Goal: Information Seeking & Learning: Learn about a topic

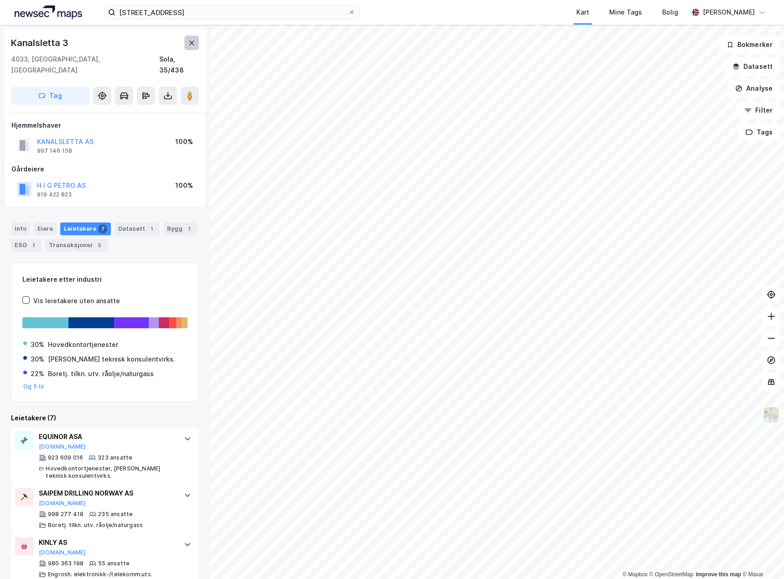
click at [189, 46] on icon at bounding box center [191, 42] width 7 height 7
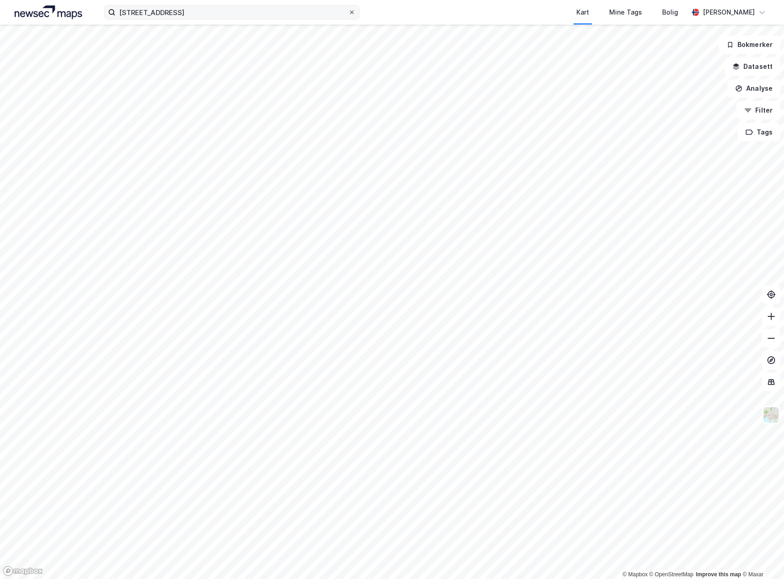
click at [355, 13] on span at bounding box center [351, 12] width 7 height 7
click at [348, 13] on input "[STREET_ADDRESS]" at bounding box center [231, 12] width 233 height 14
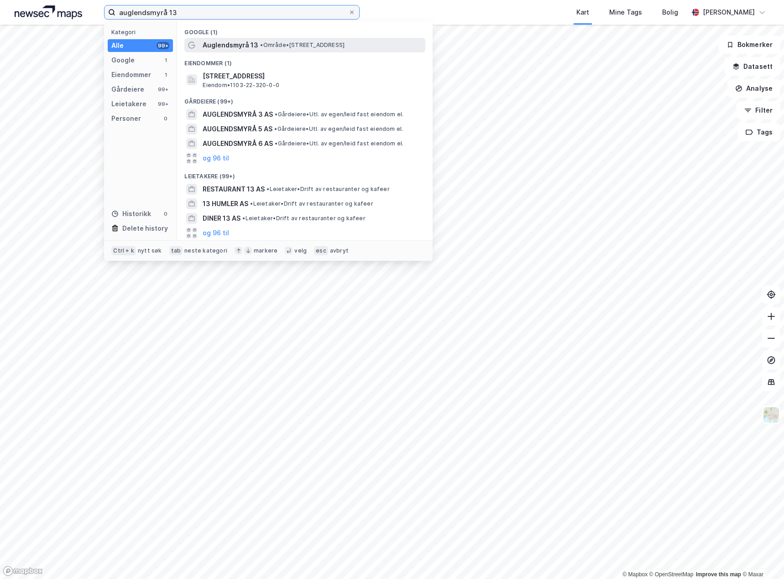
type input "auglendsmyrå 13"
click at [250, 42] on span "Auglendsmyrå 13" at bounding box center [231, 45] width 56 height 11
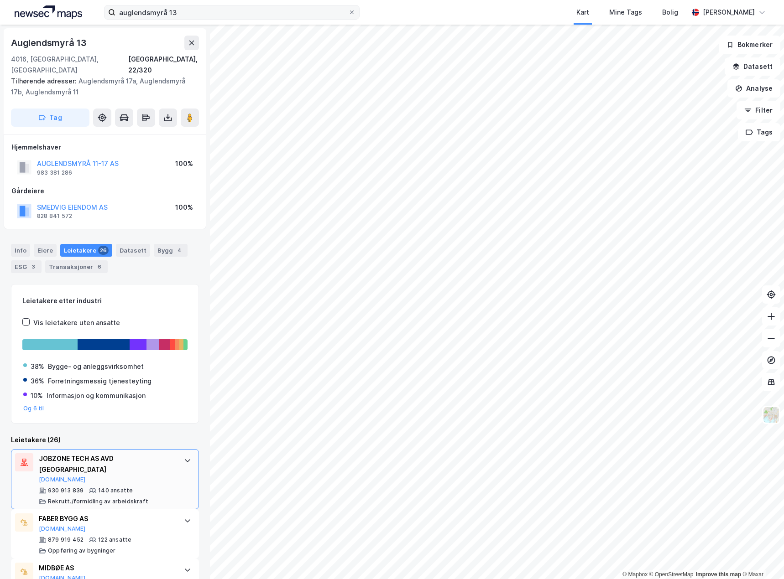
drag, startPoint x: 193, startPoint y: 456, endPoint x: 177, endPoint y: 458, distance: 16.5
click at [193, 457] on div "Auglendsmyrå 13 4016, [GEOGRAPHIC_DATA], [GEOGRAPHIC_DATA] [GEOGRAPHIC_DATA], 2…" at bounding box center [105, 302] width 210 height 555
click at [175, 458] on div "JOBZONE TECH AS AVD STAVANGER [DOMAIN_NAME] 930 913 839 140 ansatte Rekrutt./fo…" at bounding box center [105, 479] width 188 height 60
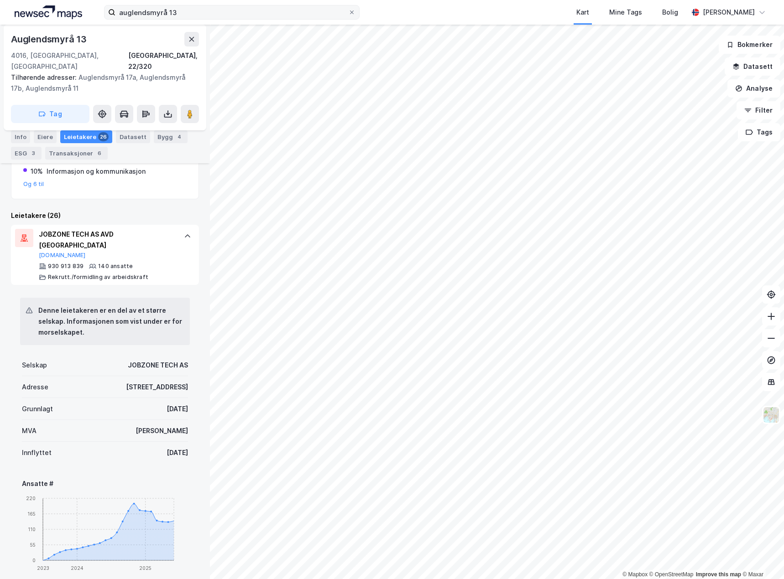
scroll to position [228, 0]
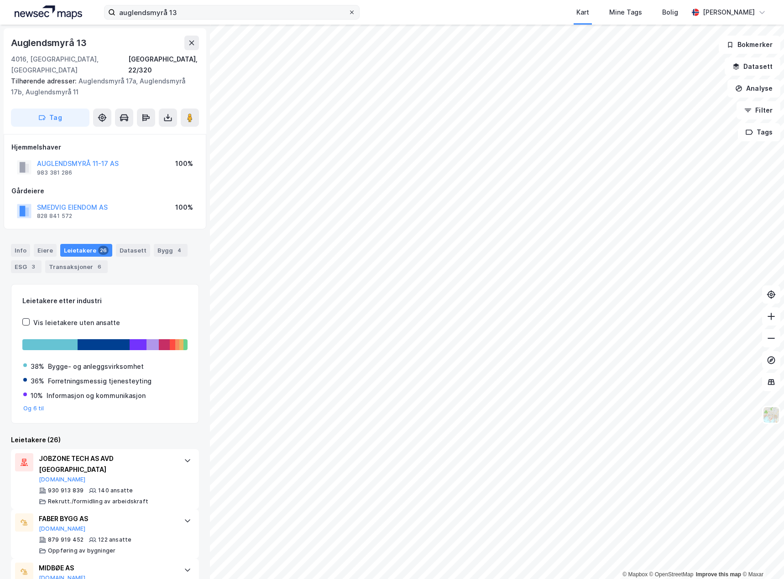
click at [352, 13] on icon at bounding box center [351, 12] width 5 height 5
click at [348, 13] on input "auglendsmyrå 13" at bounding box center [231, 12] width 233 height 14
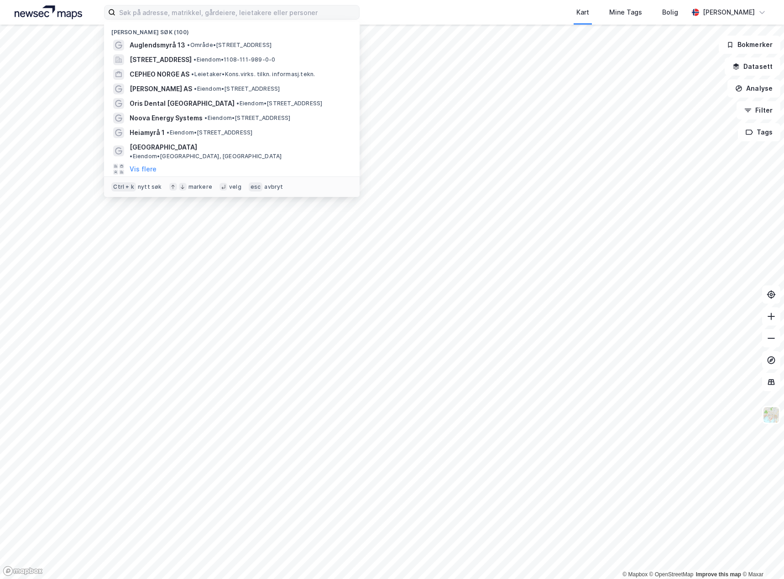
click at [276, 19] on label at bounding box center [232, 12] width 256 height 15
click at [276, 19] on input at bounding box center [237, 12] width 244 height 14
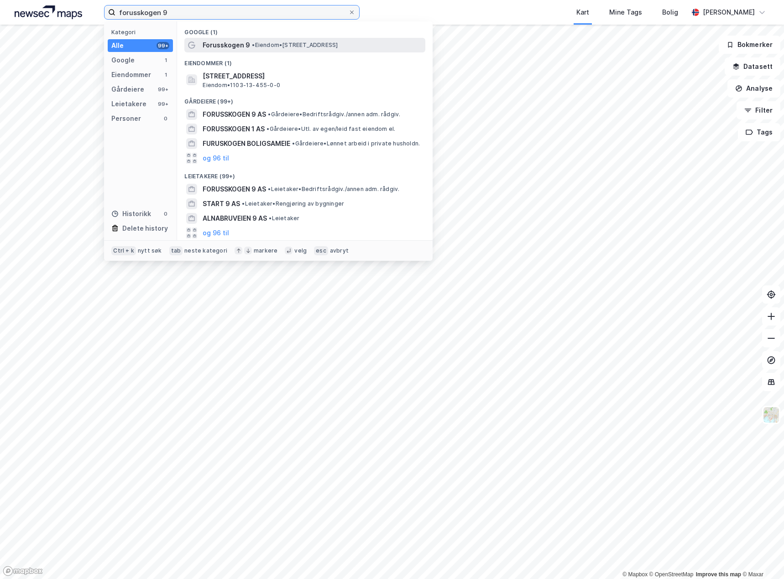
type input "forusskogen 9"
click at [276, 41] on div "Forusskogen 9 • Eiendom • [STREET_ADDRESS]" at bounding box center [313, 45] width 221 height 11
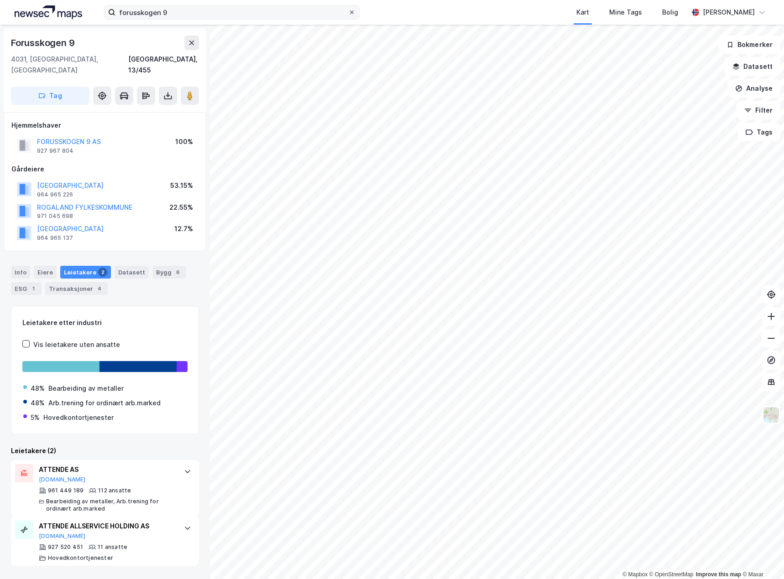
click at [351, 14] on icon at bounding box center [351, 12] width 5 height 5
click at [348, 14] on input "forusskogen 9" at bounding box center [231, 12] width 233 height 14
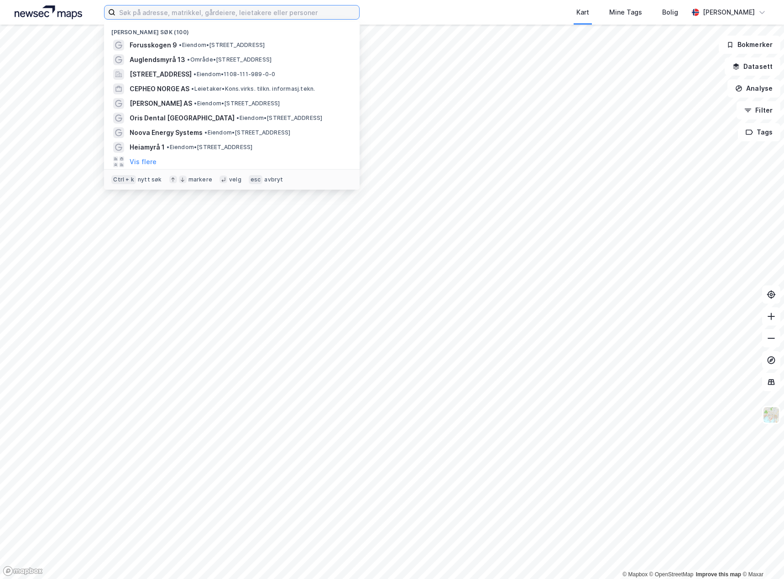
click at [312, 14] on input at bounding box center [237, 12] width 244 height 14
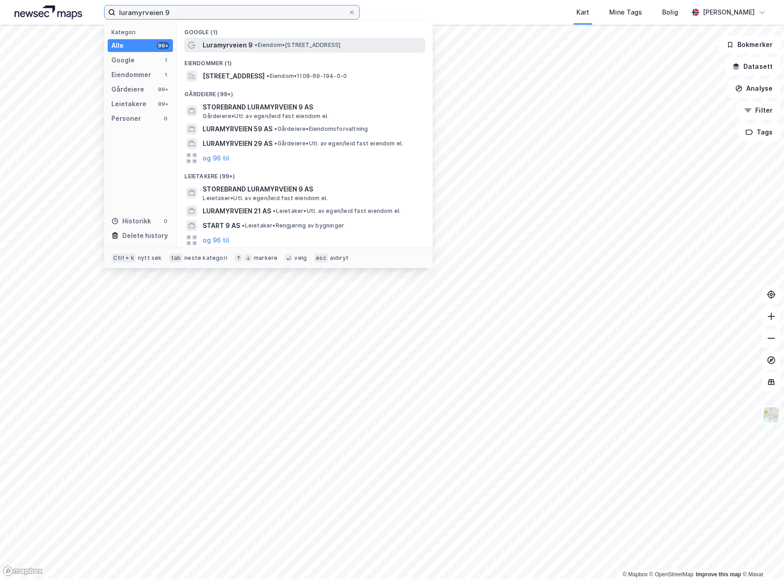
type input "luramyrveien 9"
click at [365, 51] on div "Luramyrveien 9 • Eiendom • [STREET_ADDRESS]" at bounding box center [304, 45] width 241 height 15
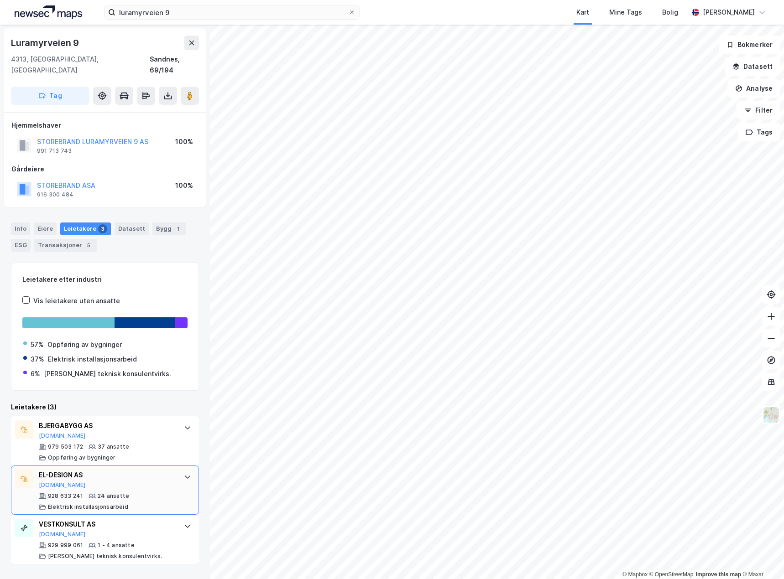
click at [167, 470] on div "EL-DESIGN AS" at bounding box center [107, 475] width 136 height 11
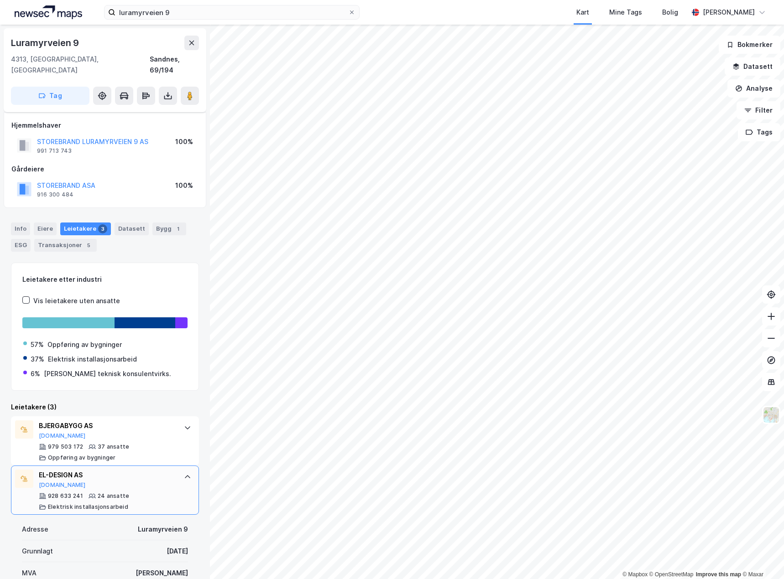
scroll to position [91, 0]
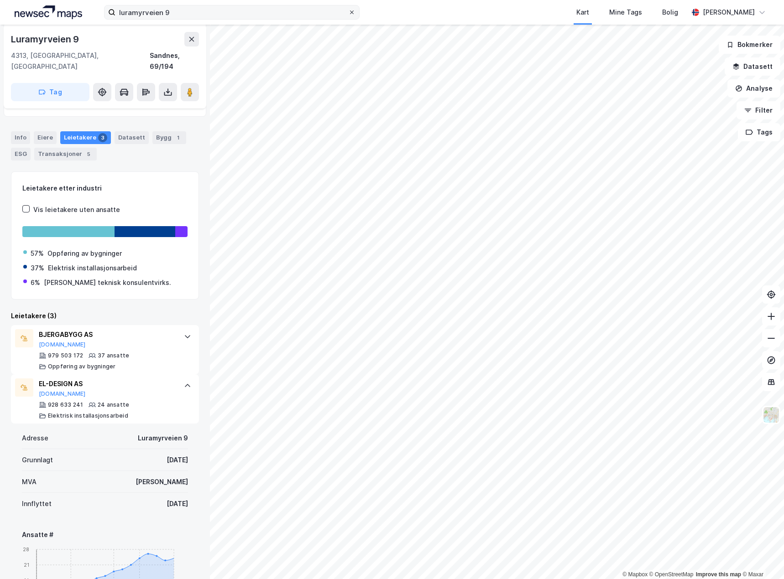
click at [354, 12] on icon at bounding box center [351, 12] width 5 height 5
click at [348, 12] on input "luramyrveien 9" at bounding box center [231, 12] width 233 height 14
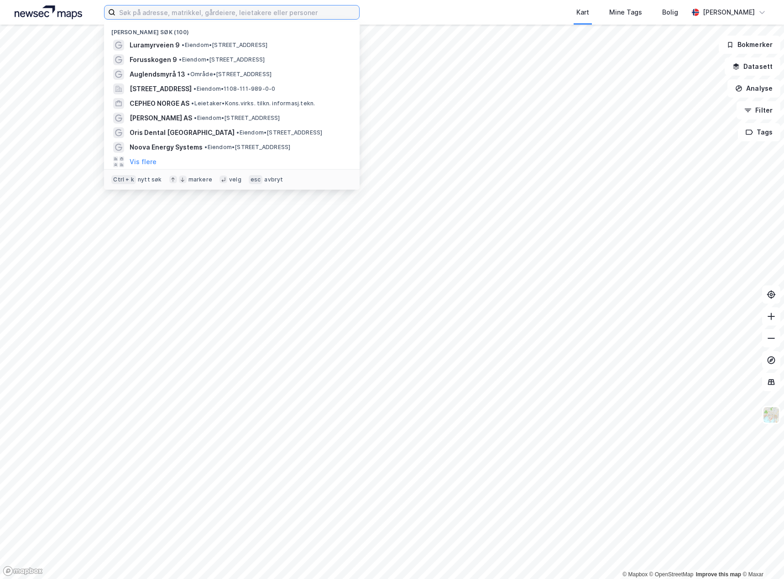
click at [273, 19] on input at bounding box center [237, 12] width 244 height 14
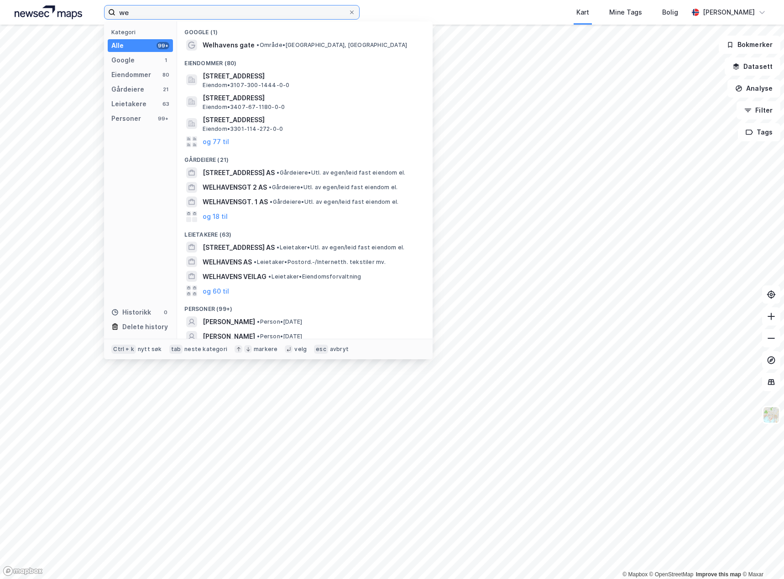
type input "w"
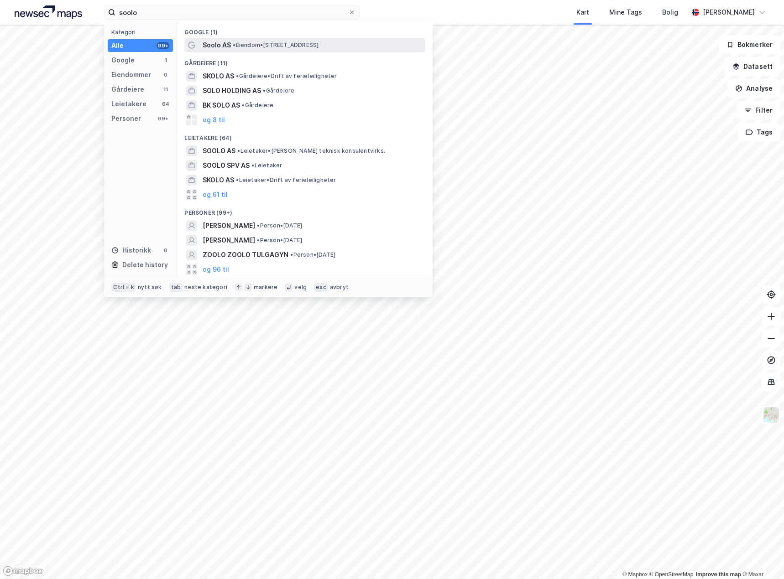
click at [304, 49] on div "Soolo AS • Eiendom • [STREET_ADDRESS]" at bounding box center [313, 45] width 221 height 11
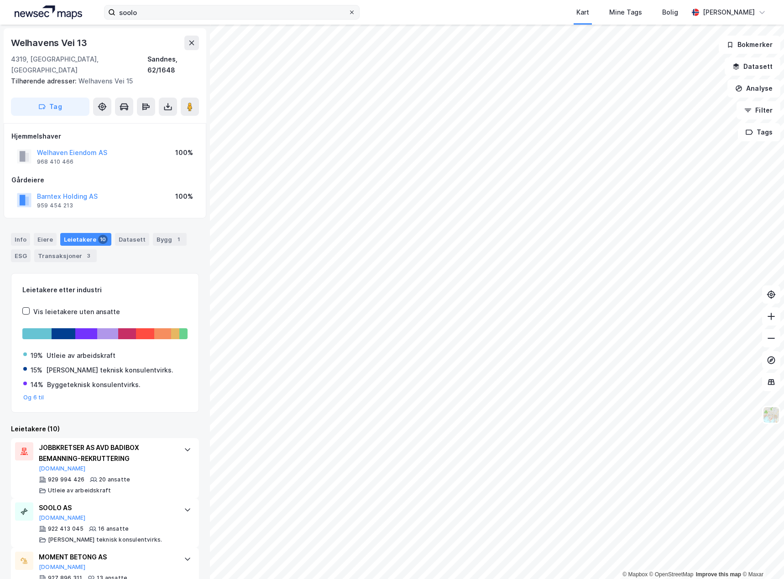
click at [349, 11] on div "soolo Kart Mine Tags Bolig [PERSON_NAME] © Mapbox © OpenStreetMap Improve this …" at bounding box center [392, 289] width 784 height 579
click at [376, 0] on html "soolo Kart Mine Tags Bolig [PERSON_NAME] © Mapbox © OpenStreetMap Improve this …" at bounding box center [392, 289] width 784 height 579
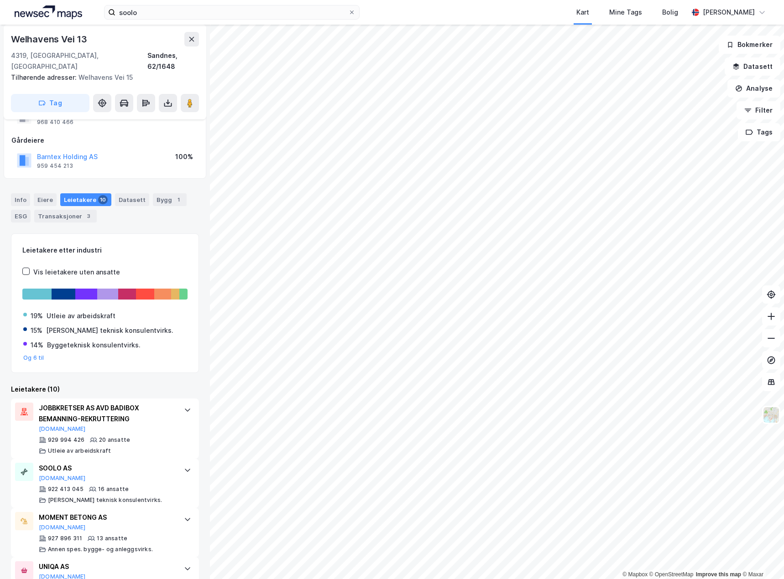
scroll to position [91, 0]
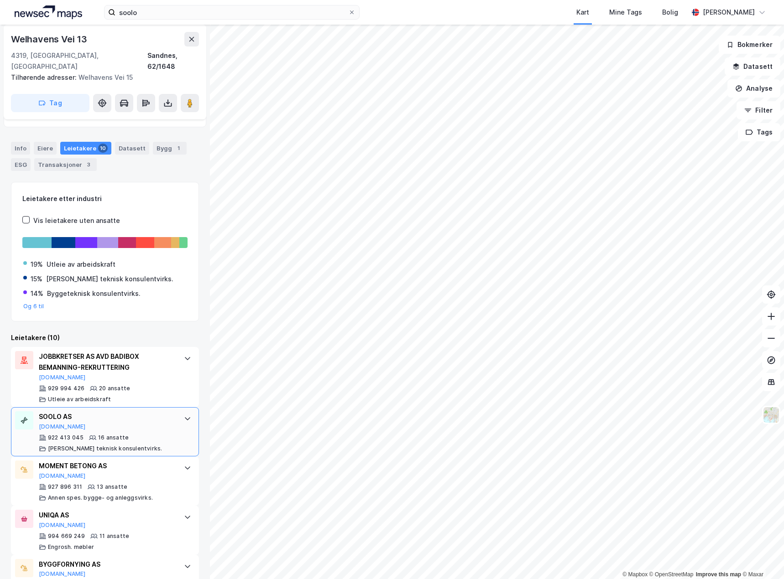
click at [141, 422] on div "SOOLO AS [DOMAIN_NAME] 922 413 045 16 ansatte [PERSON_NAME] teknisk konsulentvi…" at bounding box center [107, 432] width 136 height 41
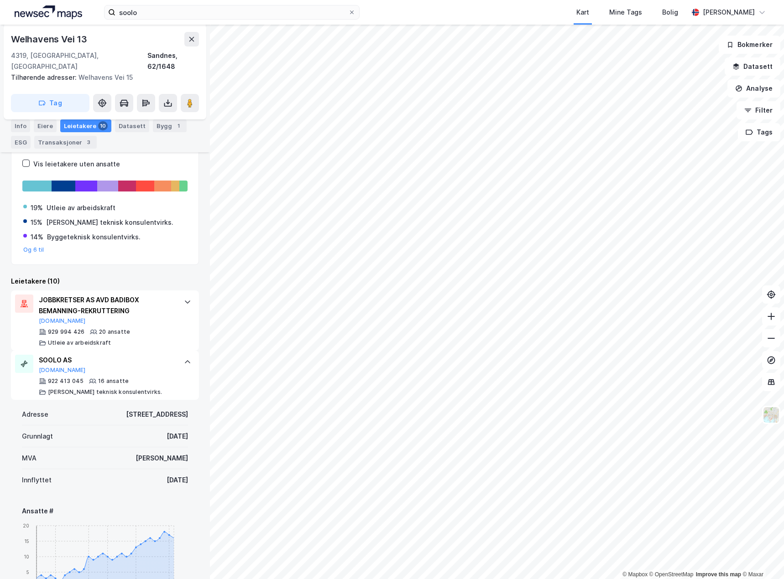
scroll to position [137, 0]
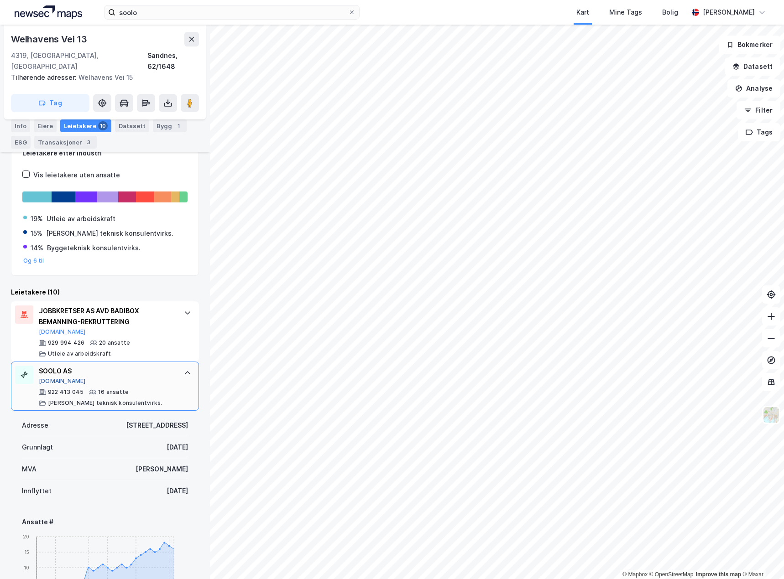
click at [58, 378] on button "[DOMAIN_NAME]" at bounding box center [62, 381] width 47 height 7
click at [196, 41] on button at bounding box center [191, 39] width 15 height 15
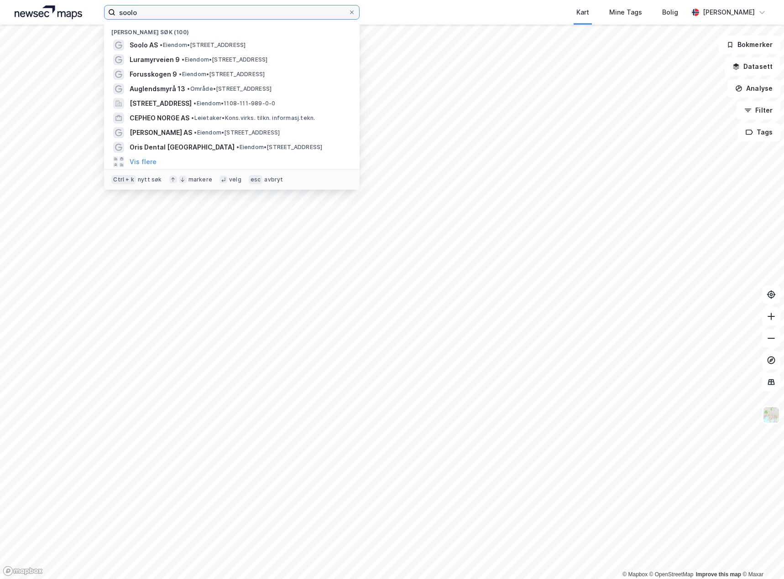
click at [215, 17] on input "soolo" at bounding box center [231, 12] width 233 height 14
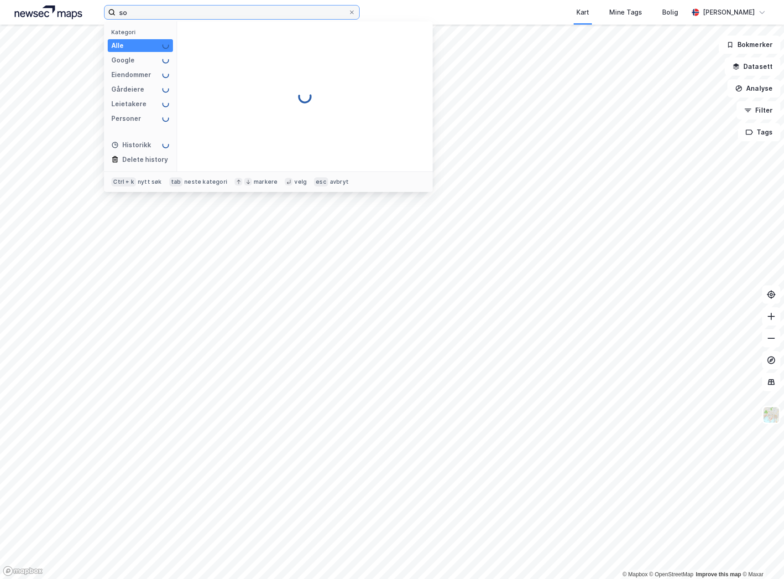
type input "s"
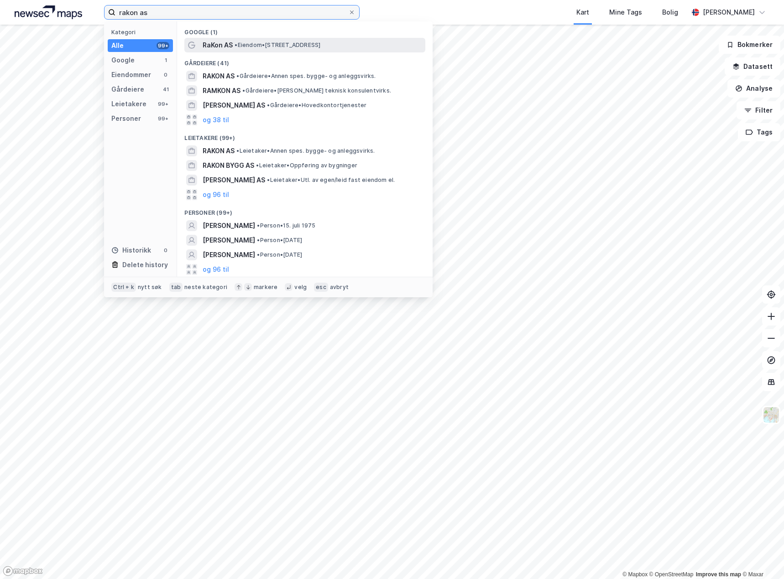
type input "rakon as"
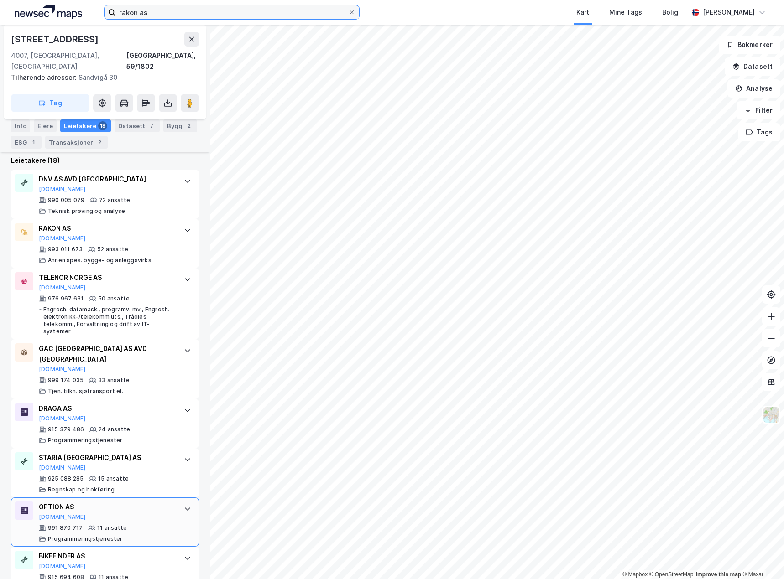
scroll to position [274, 0]
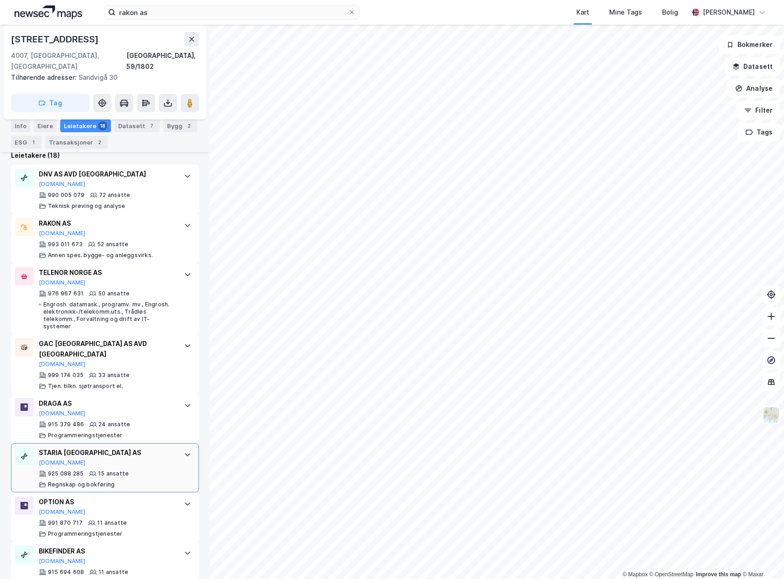
click at [157, 448] on div "STARIA [GEOGRAPHIC_DATA] AS" at bounding box center [107, 453] width 136 height 11
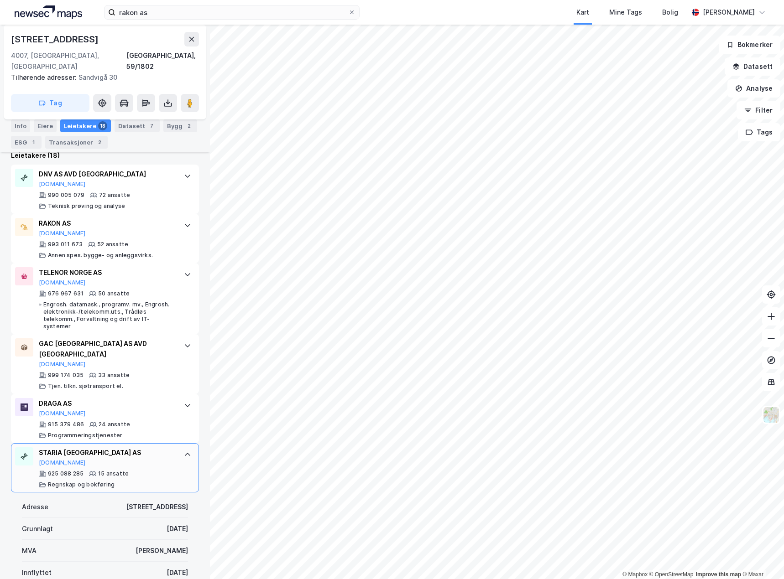
click at [157, 448] on div "STARIA [GEOGRAPHIC_DATA] AS" at bounding box center [107, 453] width 136 height 11
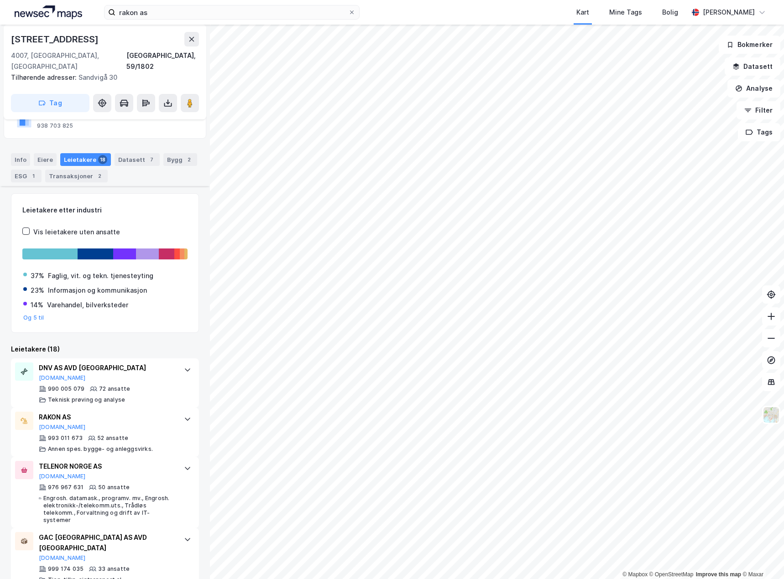
scroll to position [60, 0]
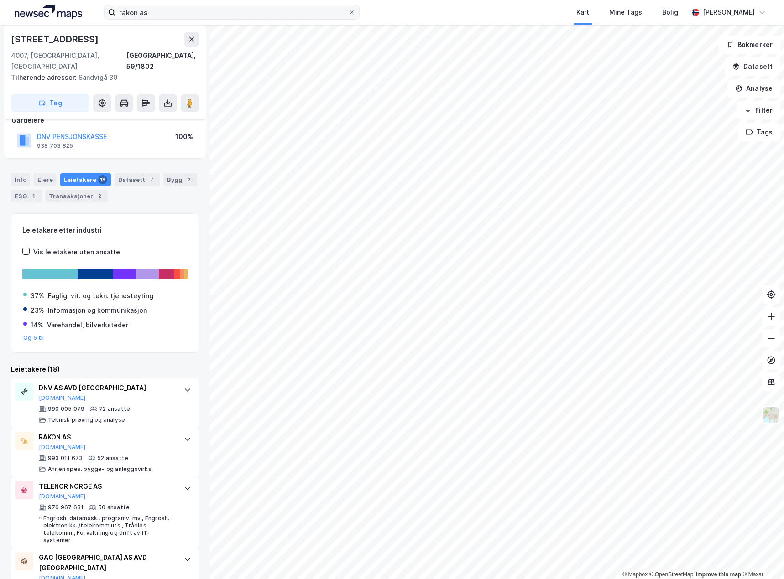
click at [350, 10] on icon at bounding box center [351, 12] width 5 height 5
click at [348, 10] on input "rakon as" at bounding box center [231, 12] width 233 height 14
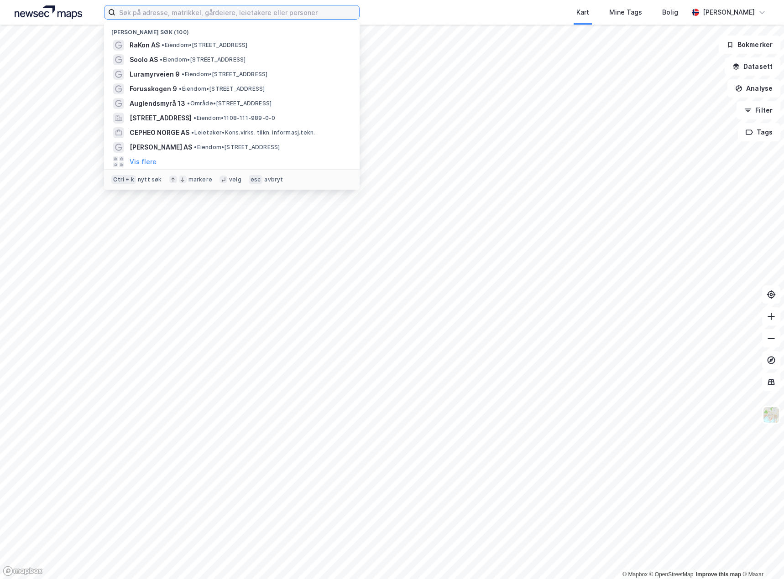
click at [288, 19] on input at bounding box center [237, 12] width 244 height 14
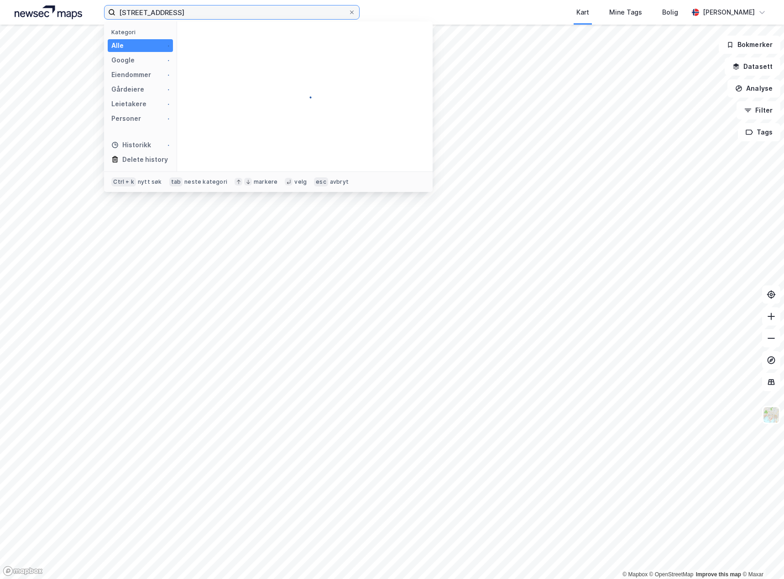
type input "[STREET_ADDRESS]"
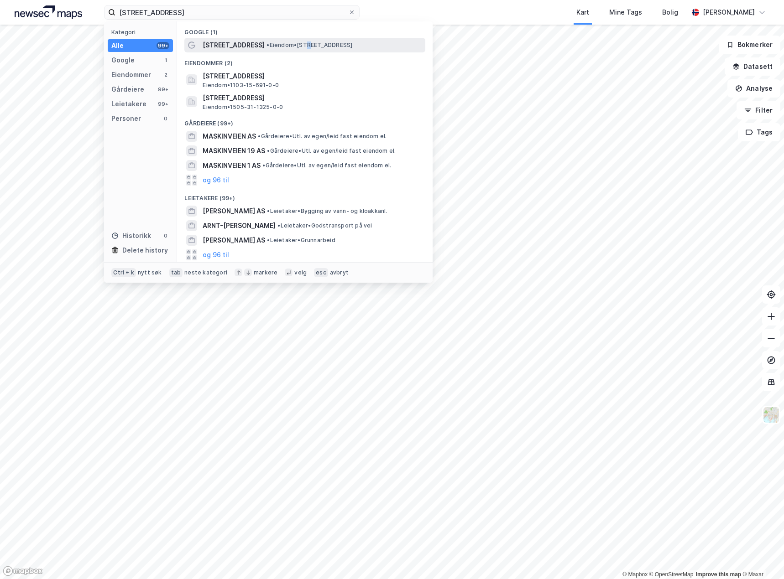
click at [298, 49] on div "[STREET_ADDRESS] • Eiendom • [STREET_ADDRESS]" at bounding box center [313, 45] width 221 height 11
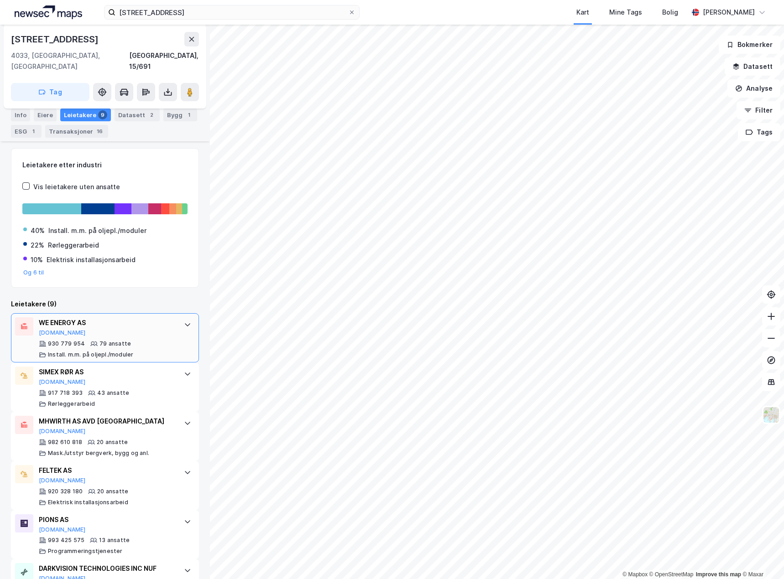
scroll to position [137, 0]
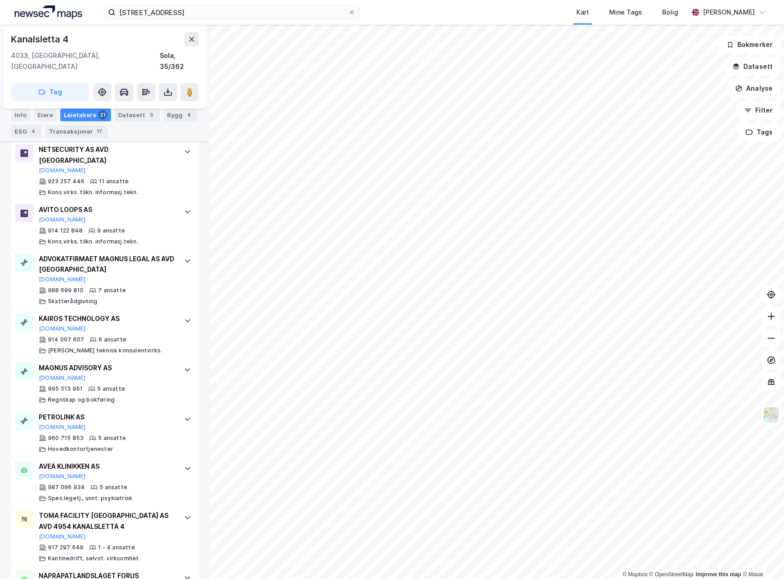
scroll to position [653, 0]
click at [352, 12] on icon at bounding box center [352, 12] width 4 height 4
click at [348, 12] on input "[STREET_ADDRESS]" at bounding box center [231, 12] width 233 height 14
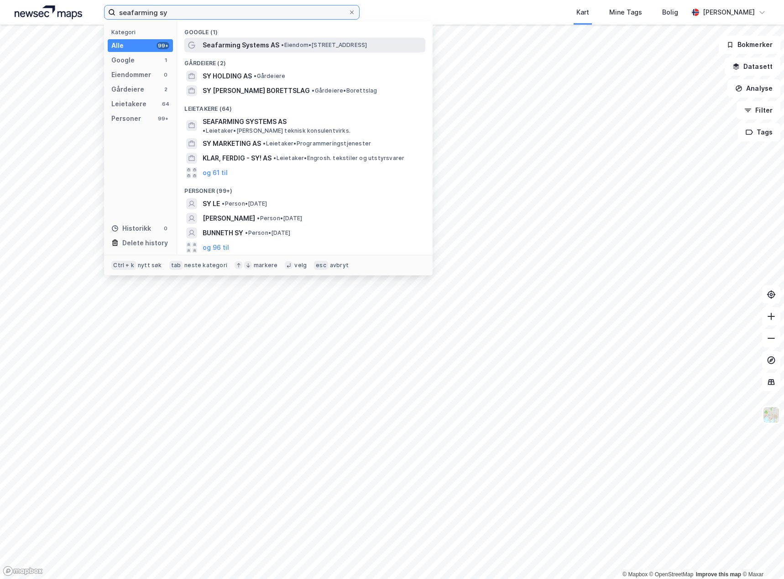
type input "seafarming sy"
click at [292, 46] on span "• Eiendom • [STREET_ADDRESS]" at bounding box center [324, 45] width 86 height 7
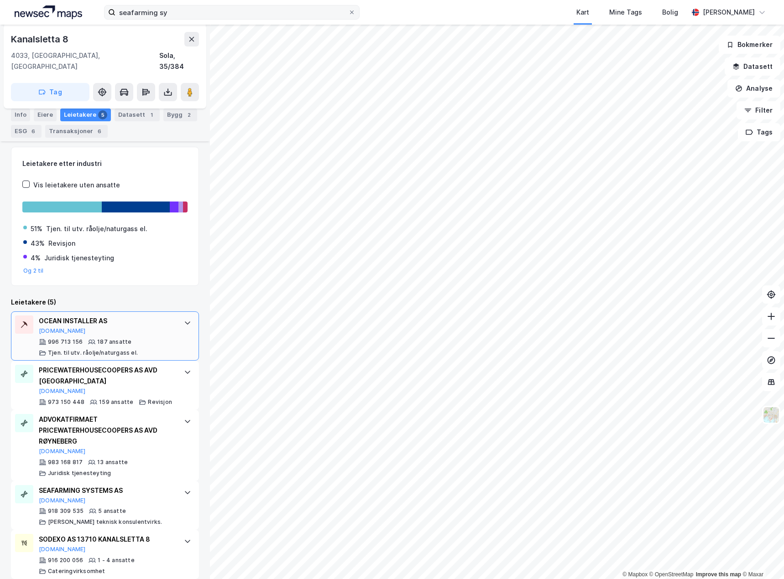
scroll to position [116, 0]
click at [173, 483] on div "SEAFARMING SYSTEMS AS [DOMAIN_NAME] 918 309 535 5 ansatte [PERSON_NAME] teknisk…" at bounding box center [105, 505] width 188 height 49
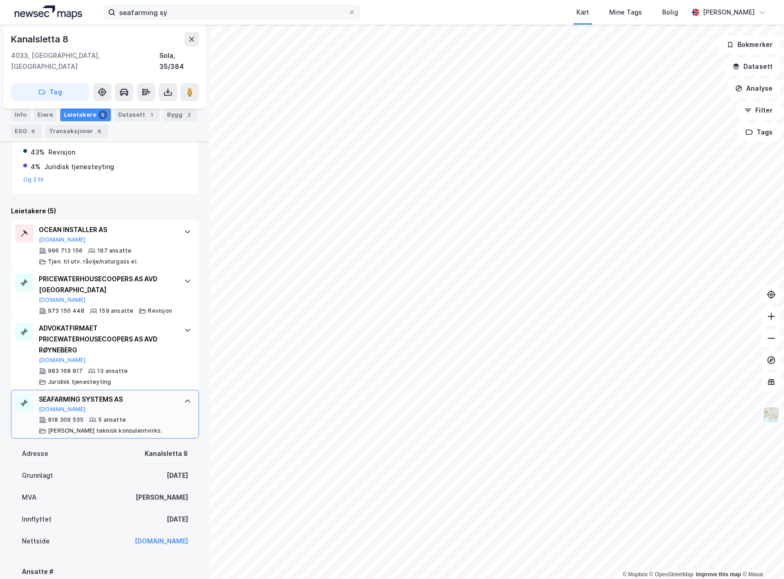
scroll to position [208, 0]
click at [175, 281] on div "PRICEWATERHOUSECOOPERS AS AVD STAVANGER [DOMAIN_NAME] 973 150 448 159 ansatte R…" at bounding box center [105, 293] width 188 height 49
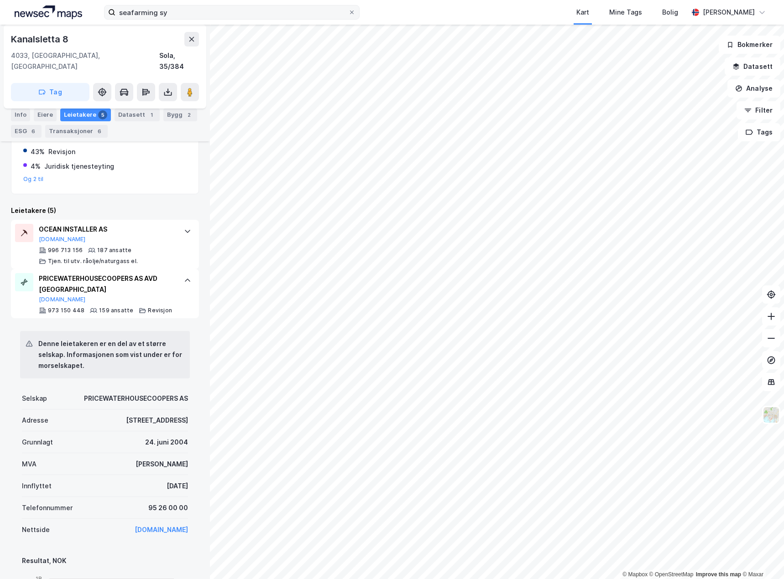
click at [174, 280] on div "PRICEWATERHOUSECOOPERS AS AVD STAVANGER [DOMAIN_NAME] 973 150 448 159 ansatte R…" at bounding box center [105, 293] width 188 height 49
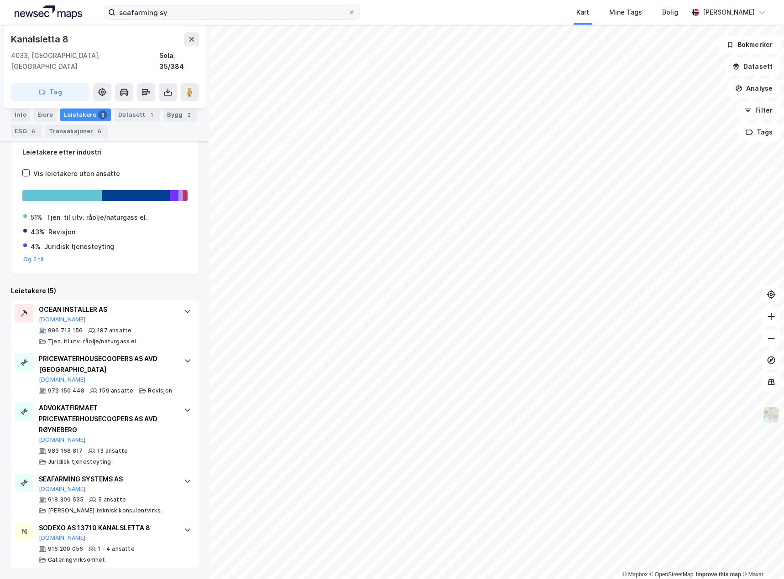
scroll to position [116, 0]
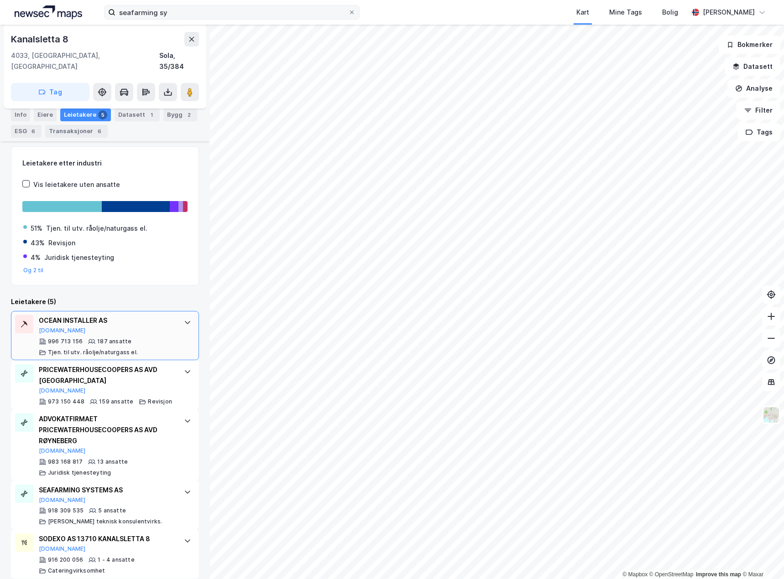
click at [172, 319] on div "OCEAN INSTALLER AS [DOMAIN_NAME] 996 713 156 187 ansatte Tjen. til utv. råolje/…" at bounding box center [105, 335] width 188 height 49
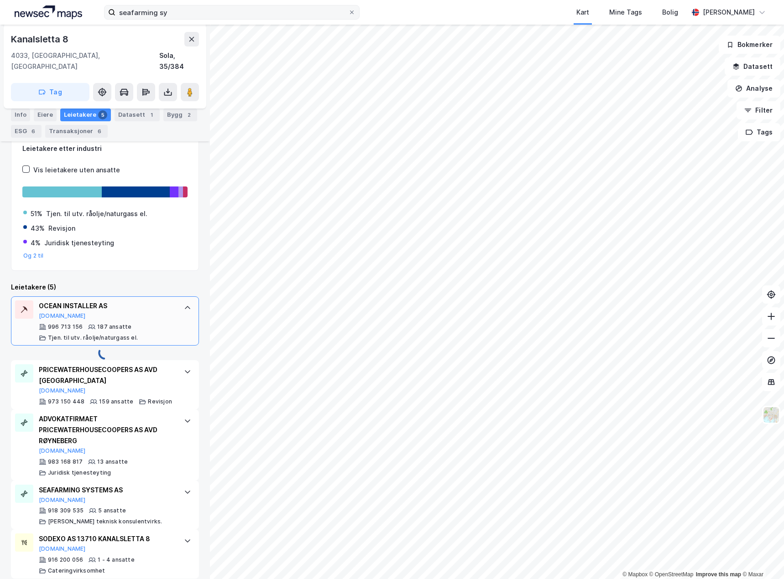
scroll to position [208, 0]
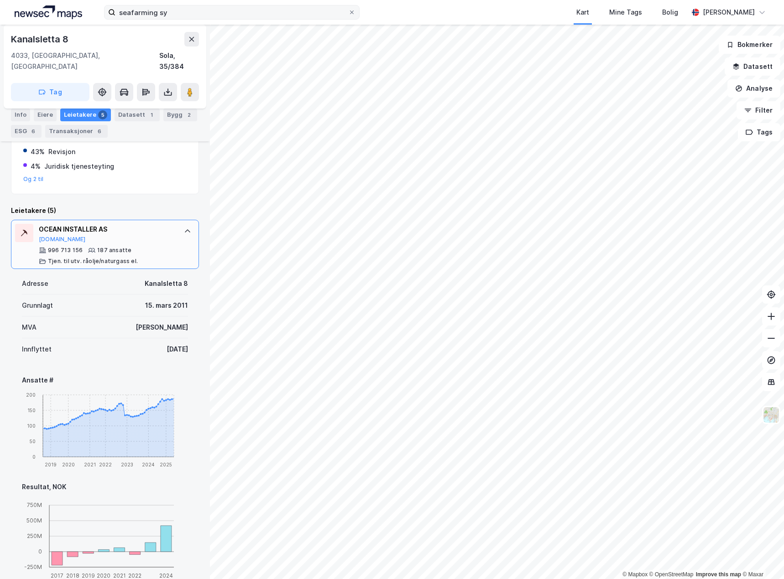
click at [182, 225] on div at bounding box center [187, 231] width 15 height 15
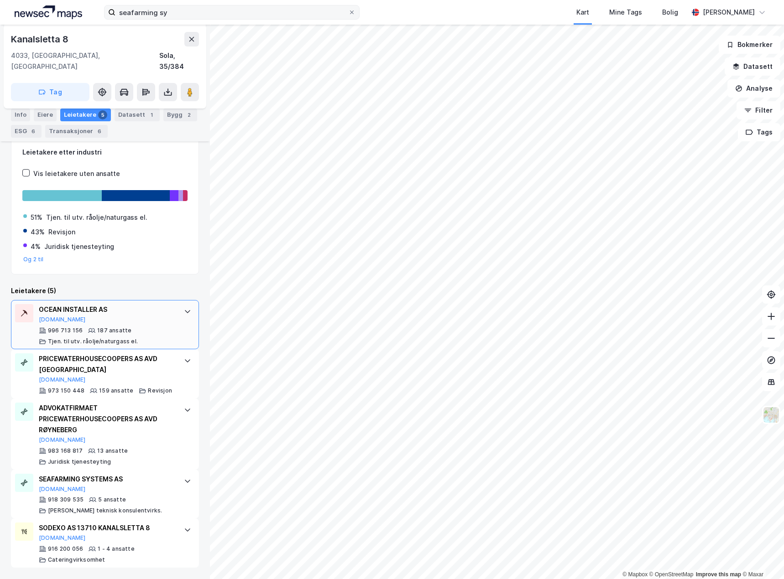
scroll to position [116, 0]
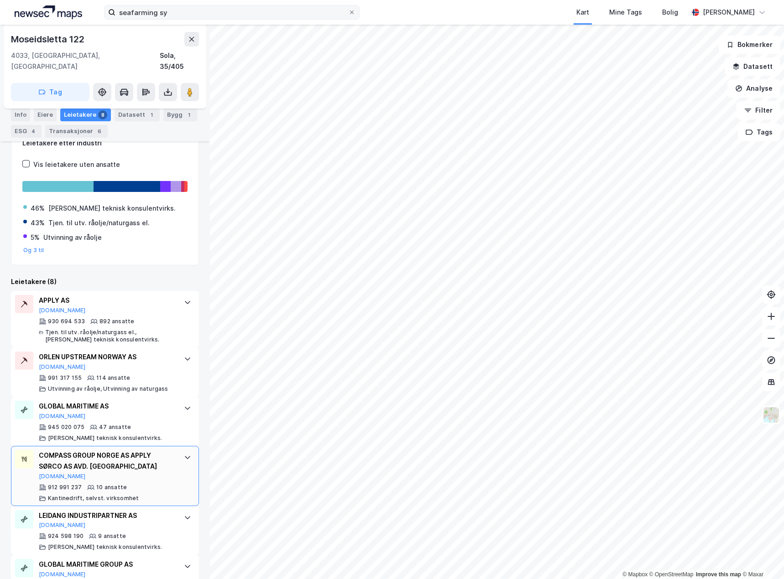
scroll to position [137, 0]
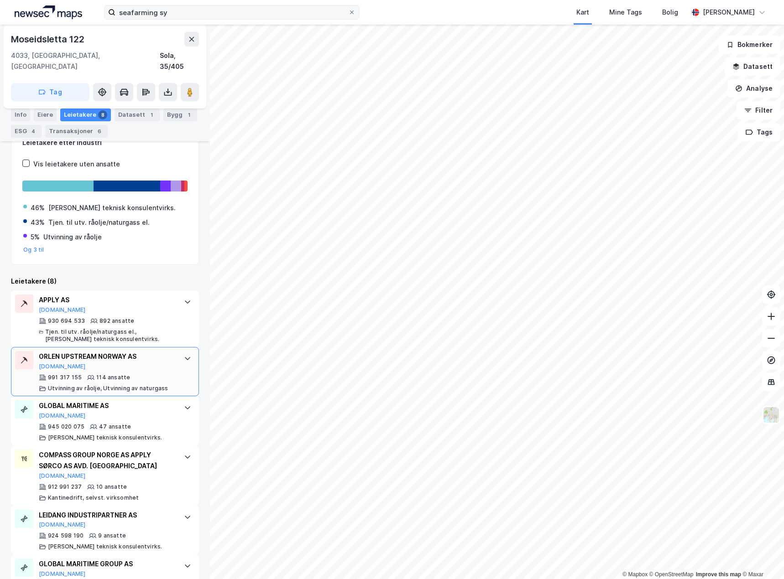
click at [180, 351] on div at bounding box center [187, 358] width 15 height 15
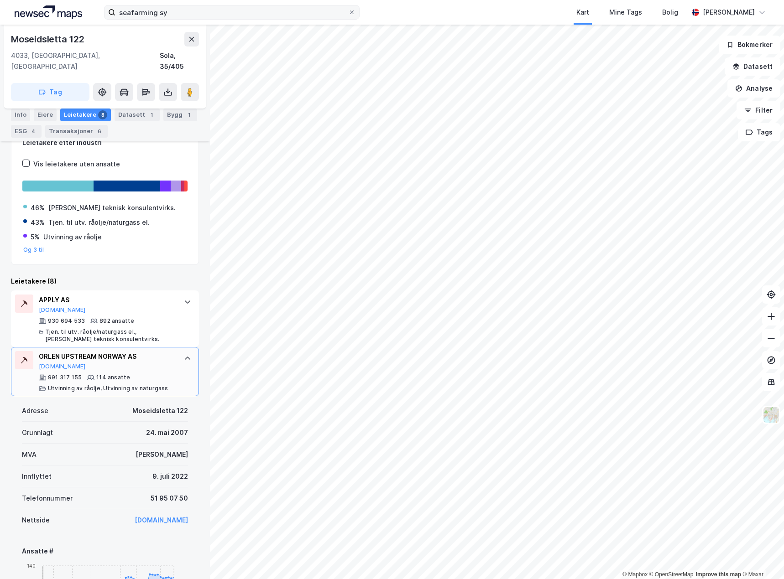
click at [180, 353] on div at bounding box center [187, 358] width 15 height 15
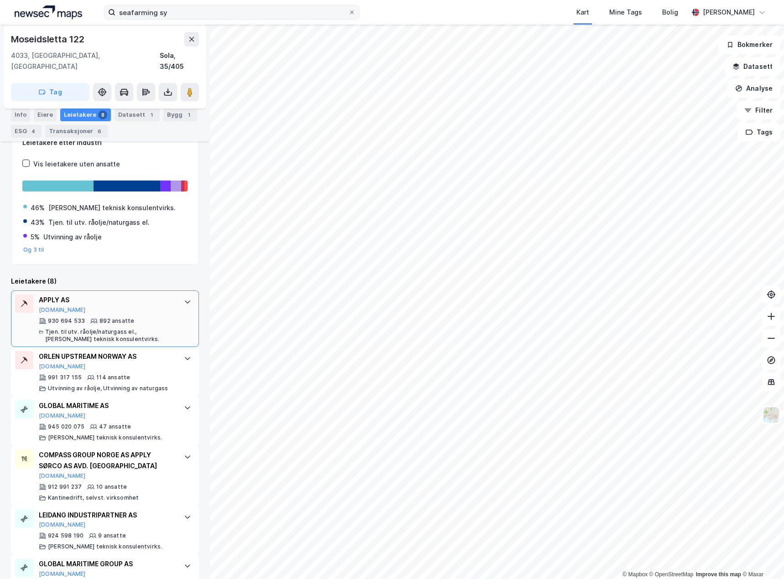
click at [175, 303] on div "APPLY AS [DOMAIN_NAME] 930 694 533 892 ansatte [PERSON_NAME]. til utv. råolje/n…" at bounding box center [105, 319] width 188 height 57
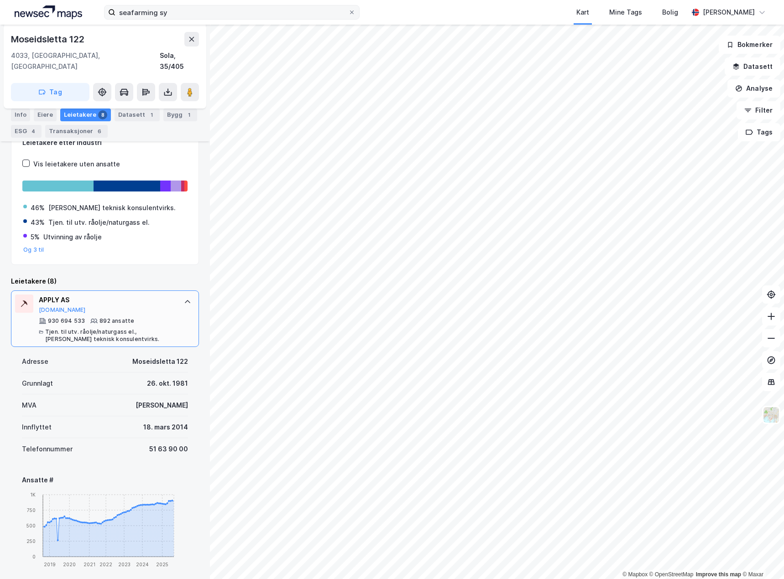
click at [175, 303] on div "APPLY AS [DOMAIN_NAME] 930 694 533 892 ansatte [PERSON_NAME]. til utv. råolje/n…" at bounding box center [105, 319] width 188 height 57
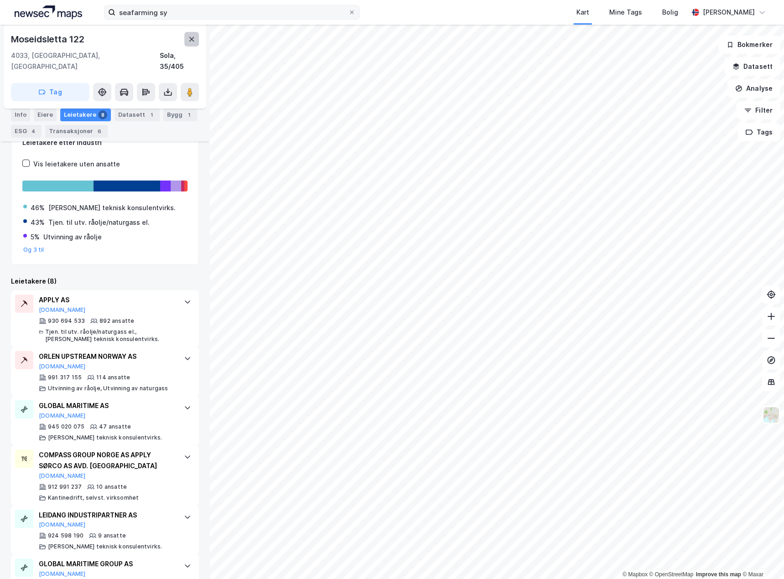
click at [192, 42] on icon at bounding box center [191, 39] width 7 height 7
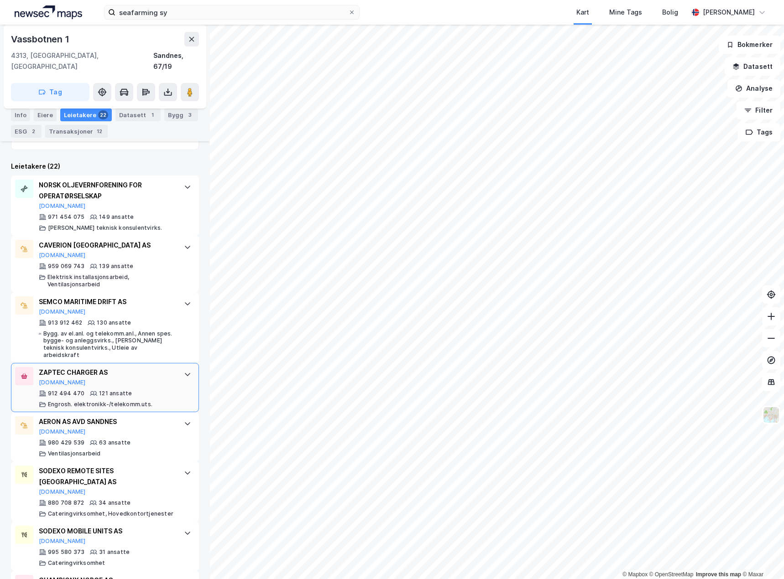
scroll to position [319, 0]
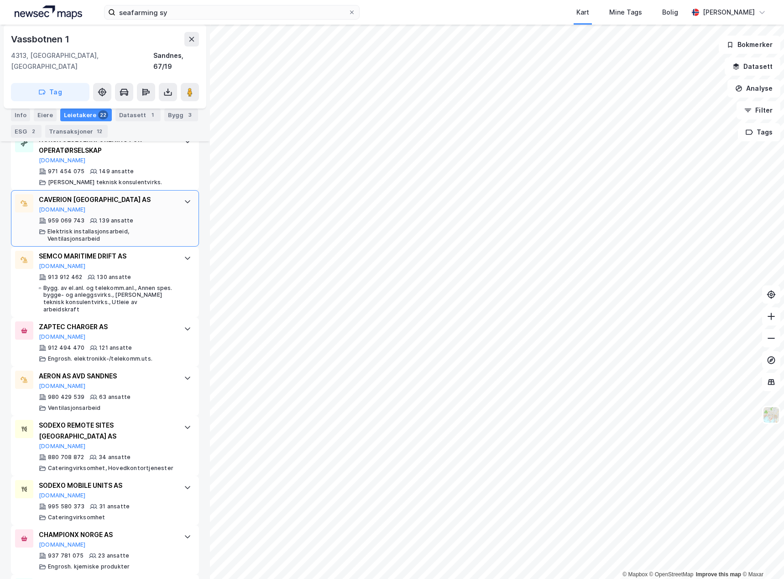
click at [182, 211] on div "CAVERION NORGE AS [DOMAIN_NAME] 959 069 743 139 ansatte Elektrisk installasjons…" at bounding box center [105, 218] width 188 height 57
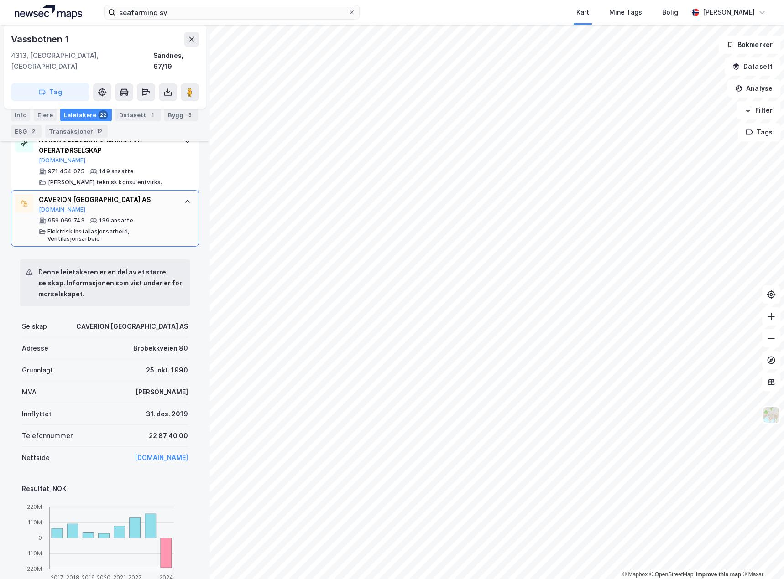
click at [178, 203] on div "CAVERION NORGE AS [DOMAIN_NAME] 959 069 743 139 ansatte Elektrisk installasjons…" at bounding box center [105, 218] width 188 height 57
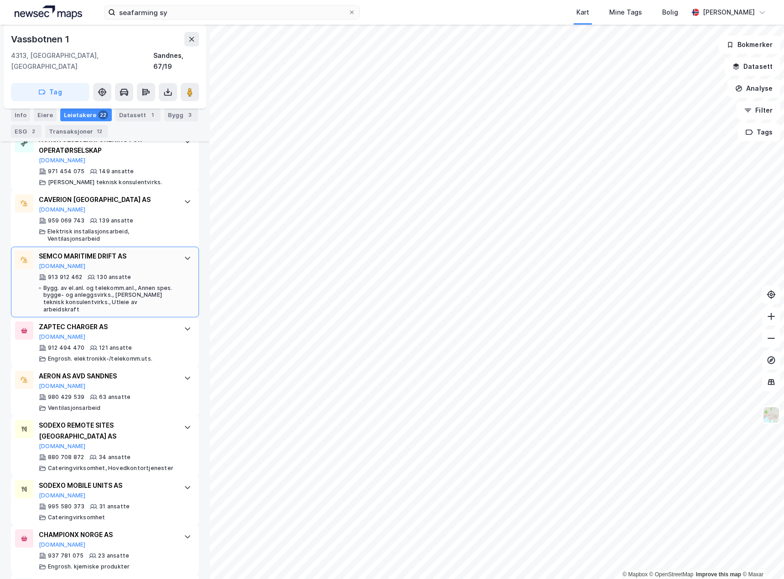
click at [180, 252] on div at bounding box center [187, 258] width 15 height 15
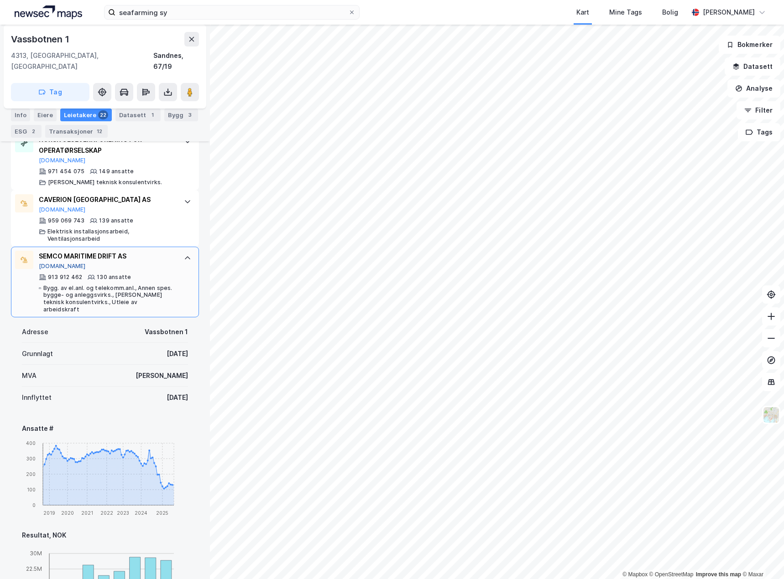
click at [57, 263] on button "[DOMAIN_NAME]" at bounding box center [62, 266] width 47 height 7
click at [172, 268] on div "SEMCO MARITIME DRIFT AS [DOMAIN_NAME] 913 912 462 130 ansatte [PERSON_NAME]. av…" at bounding box center [105, 282] width 188 height 71
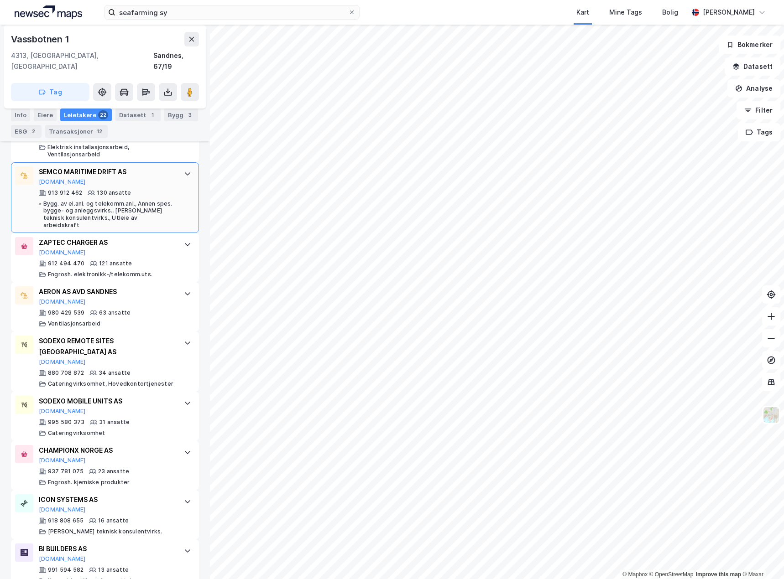
scroll to position [411, 0]
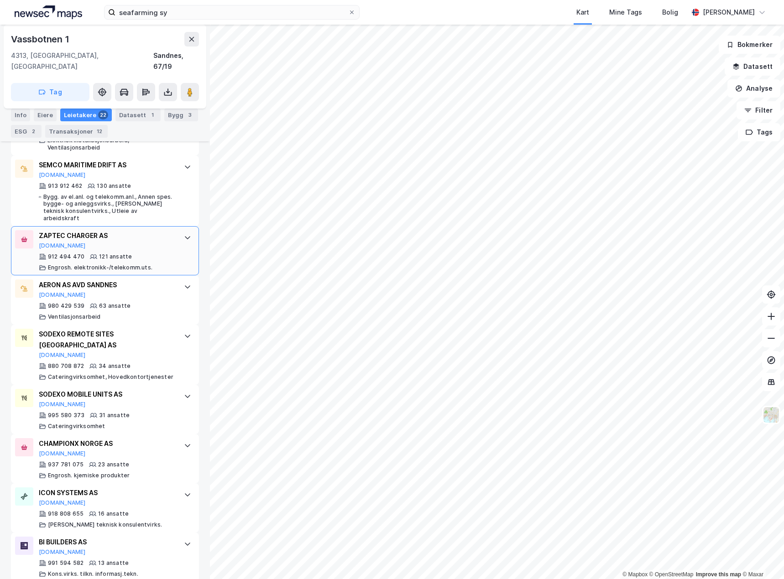
click at [168, 242] on div "ZAPTEC CHARGER AS [DOMAIN_NAME] 912 494 470 121 ansatte Engrosh. elektronikk-/t…" at bounding box center [105, 250] width 188 height 49
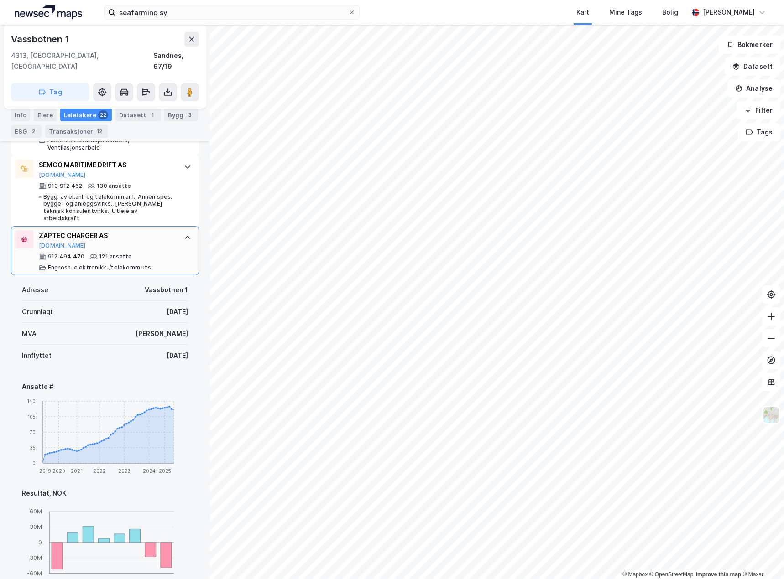
click at [168, 242] on div "ZAPTEC CHARGER AS [DOMAIN_NAME] 912 494 470 121 ansatte Engrosh. elektronikk-/t…" at bounding box center [105, 250] width 188 height 49
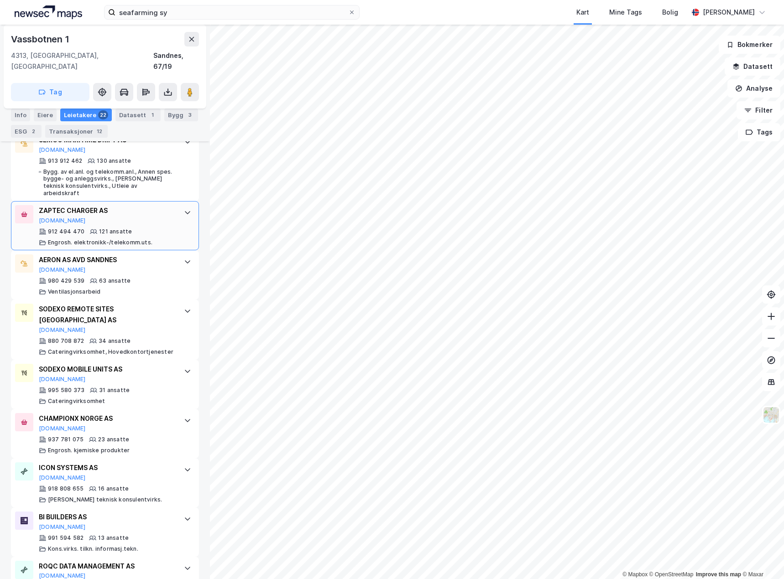
scroll to position [456, 0]
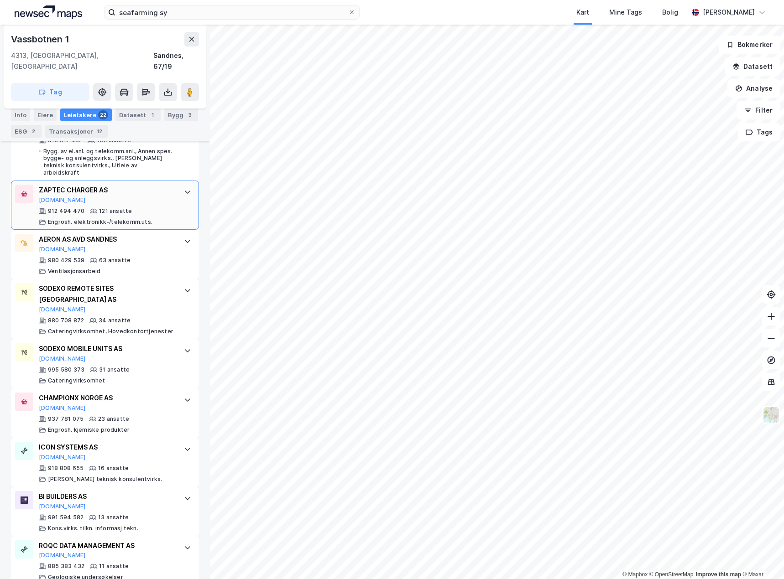
click at [168, 242] on div "AERON AS AVD [PERSON_NAME][DOMAIN_NAME] 980 429 539 63 ansatte Ventilasjonsarbe…" at bounding box center [105, 254] width 188 height 49
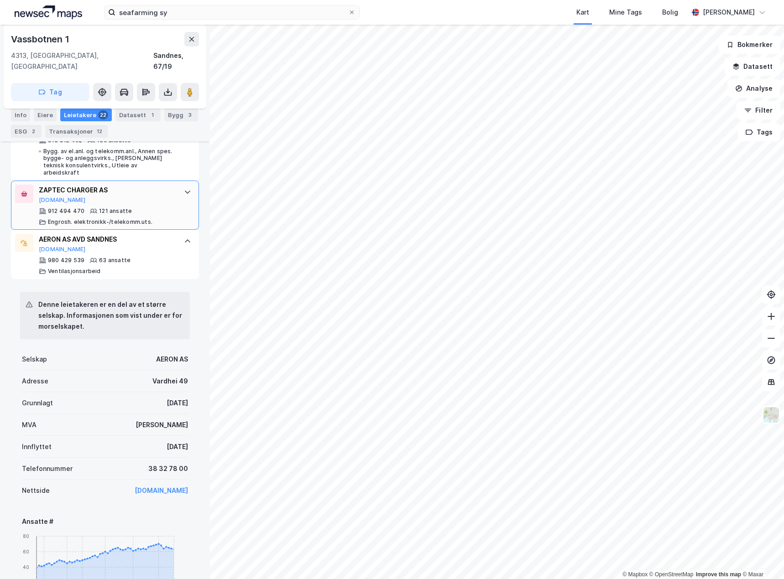
click at [168, 242] on div "AERON AS AVD [PERSON_NAME][DOMAIN_NAME] 980 429 539 63 ansatte Ventilasjonsarbe…" at bounding box center [105, 254] width 188 height 49
